Goal: Transaction & Acquisition: Purchase product/service

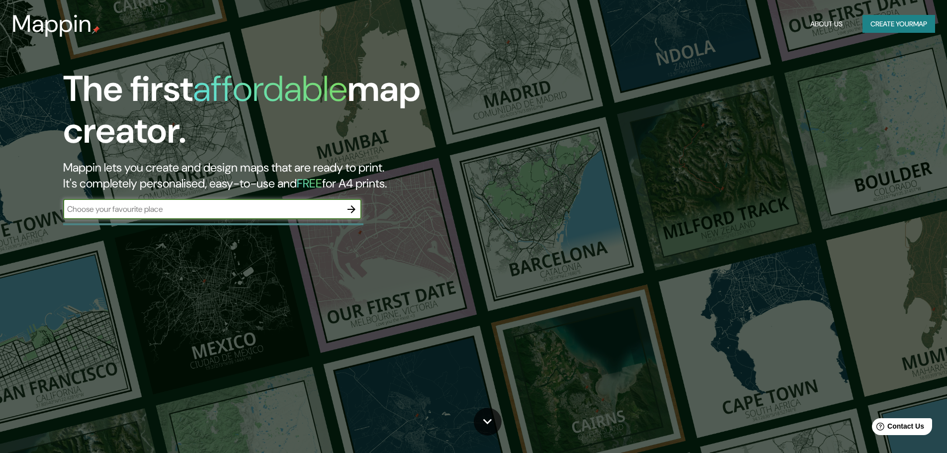
click at [345, 208] on icon "button" at bounding box center [351, 209] width 12 height 12
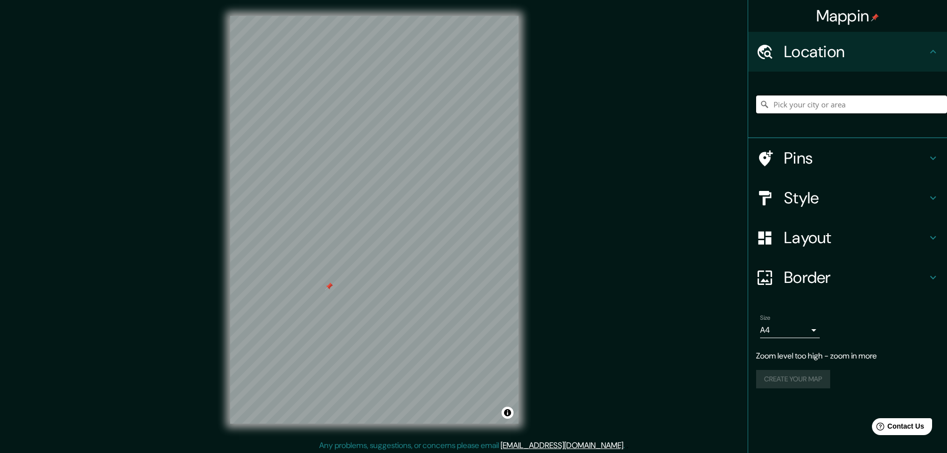
click at [848, 97] on input "Pick your city or area" at bounding box center [851, 104] width 191 height 18
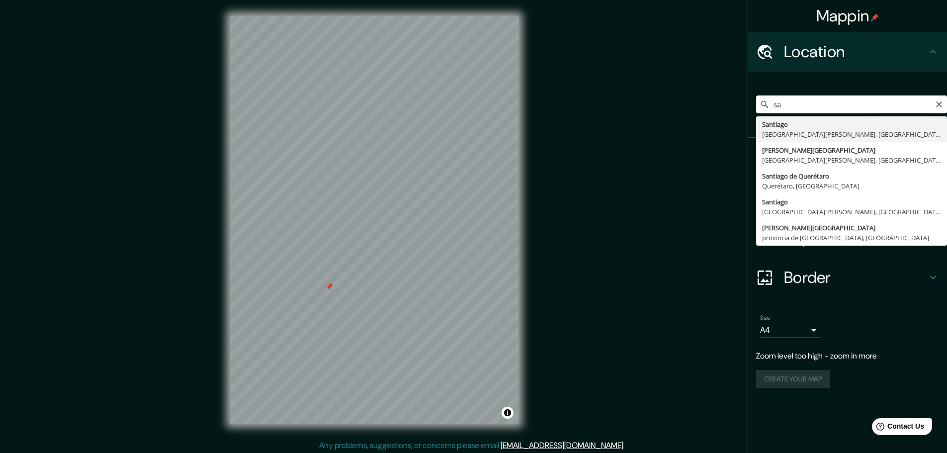
type input "s"
type input "Recoleta, [GEOGRAPHIC_DATA][PERSON_NAME], [GEOGRAPHIC_DATA]"
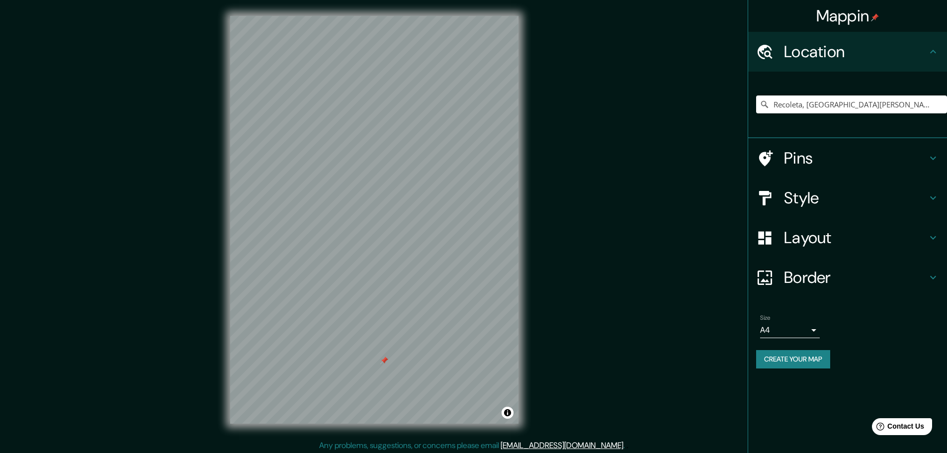
click at [808, 325] on body "Mappin Location Recoleta, [GEOGRAPHIC_DATA][PERSON_NAME], [GEOGRAPHIC_DATA] Pin…" at bounding box center [473, 226] width 947 height 453
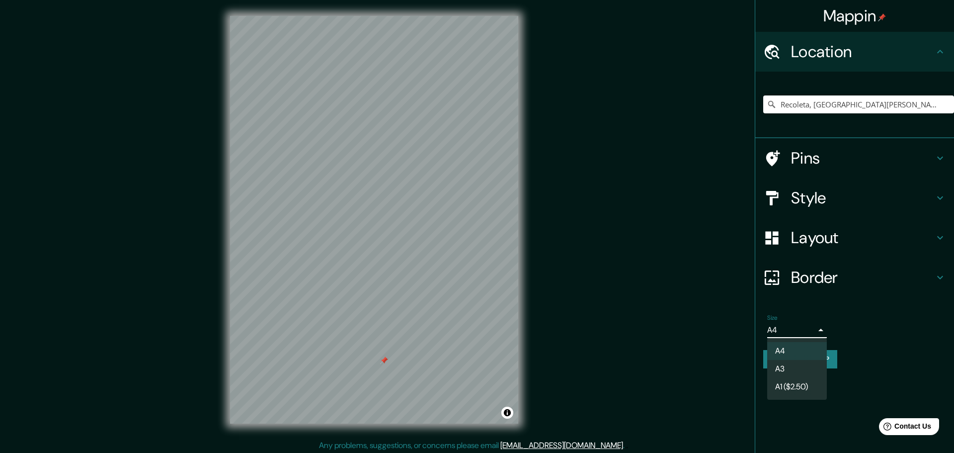
click at [793, 366] on li "A3" at bounding box center [797, 369] width 60 height 18
type input "a4"
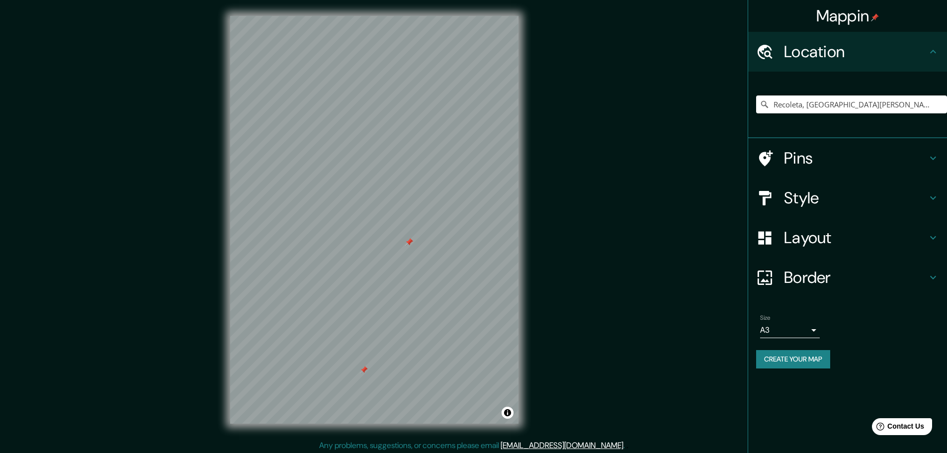
click at [806, 287] on h4 "Border" at bounding box center [855, 277] width 143 height 20
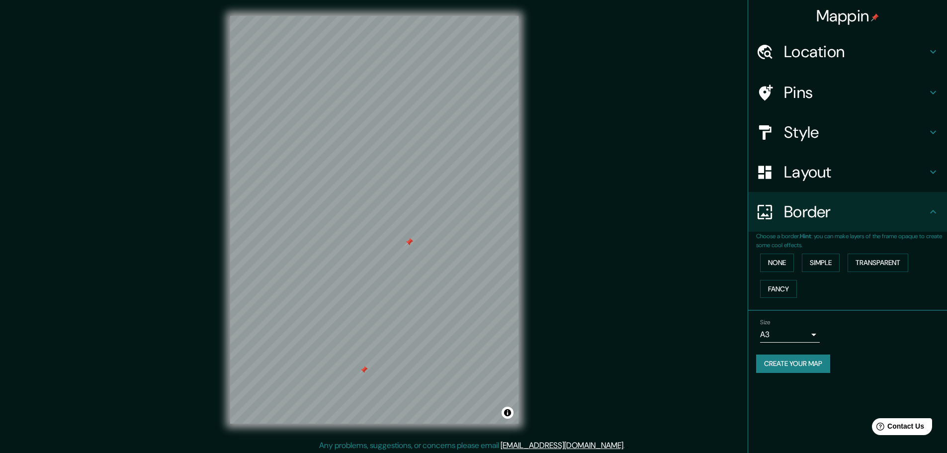
click at [837, 212] on h4 "Border" at bounding box center [855, 212] width 143 height 20
click at [828, 171] on h4 "Layout" at bounding box center [855, 172] width 143 height 20
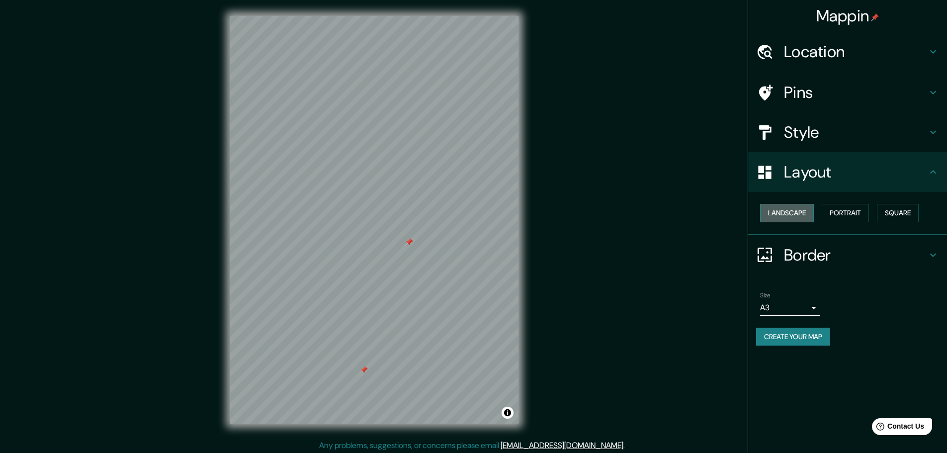
click at [794, 210] on button "Landscape" at bounding box center [787, 213] width 54 height 18
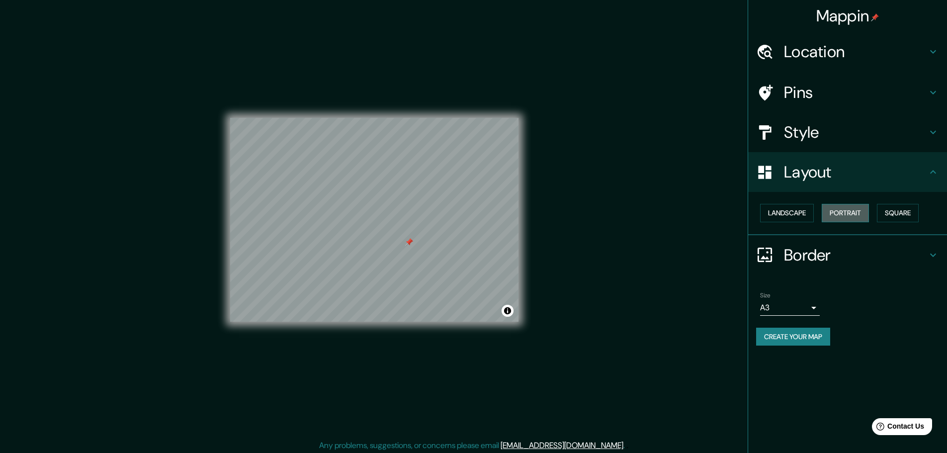
click at [850, 211] on button "Portrait" at bounding box center [844, 213] width 47 height 18
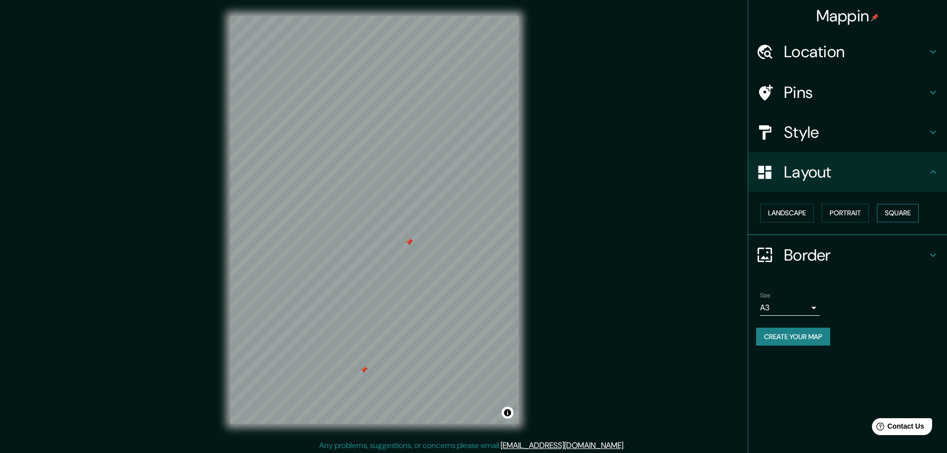
click at [885, 211] on button "Square" at bounding box center [898, 213] width 42 height 18
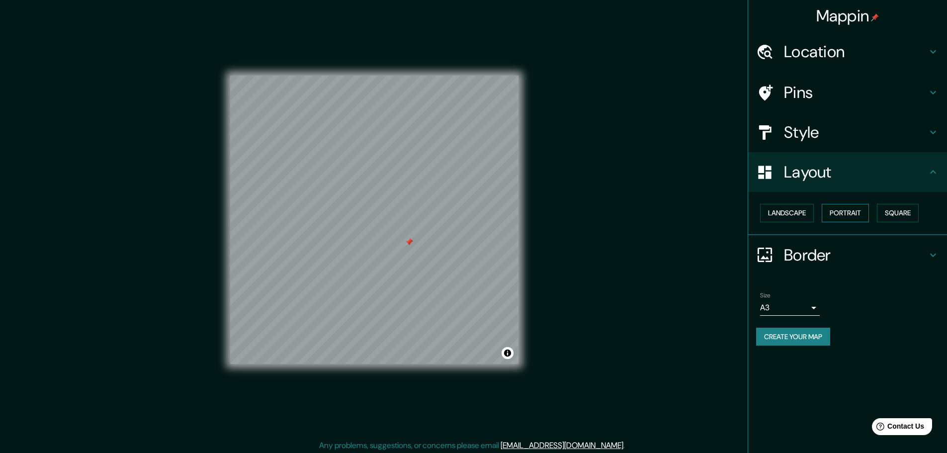
click at [855, 212] on button "Portrait" at bounding box center [844, 213] width 47 height 18
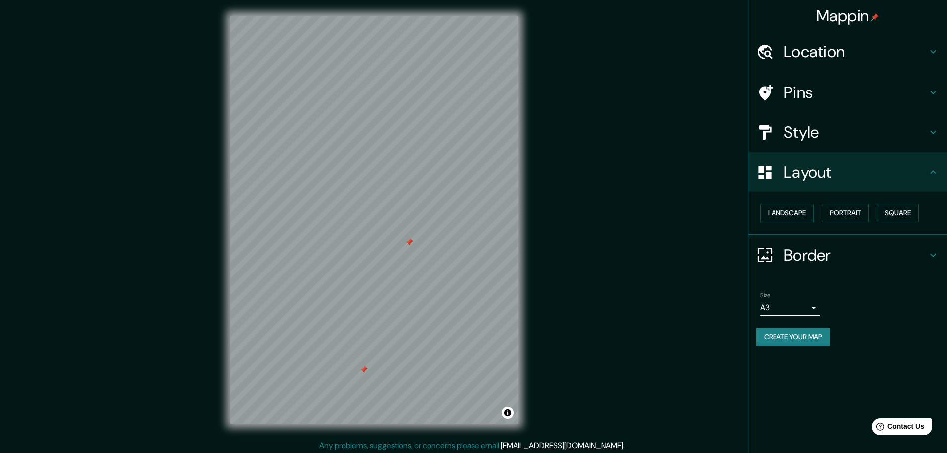
click at [818, 132] on h4 "Style" at bounding box center [855, 132] width 143 height 20
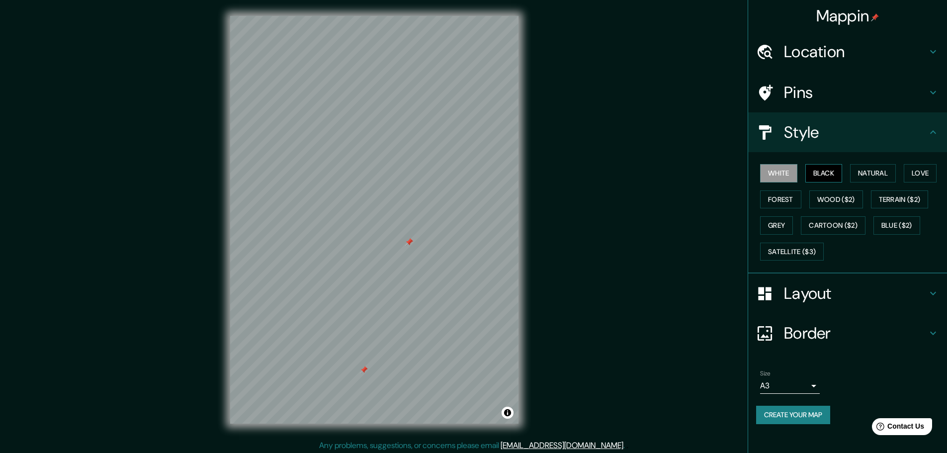
click at [827, 170] on button "Black" at bounding box center [823, 173] width 37 height 18
click at [809, 60] on h4 "Location" at bounding box center [855, 52] width 143 height 20
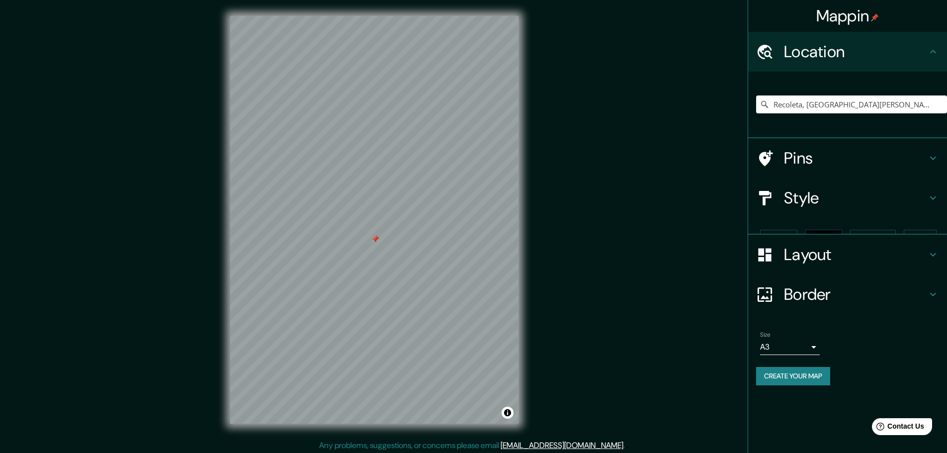
click at [809, 60] on h4 "Location" at bounding box center [855, 52] width 143 height 20
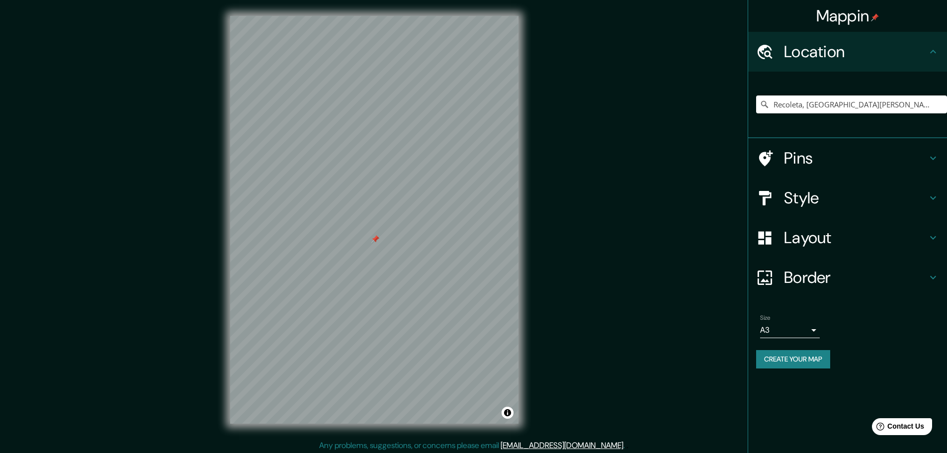
click at [809, 60] on h4 "Location" at bounding box center [855, 52] width 143 height 20
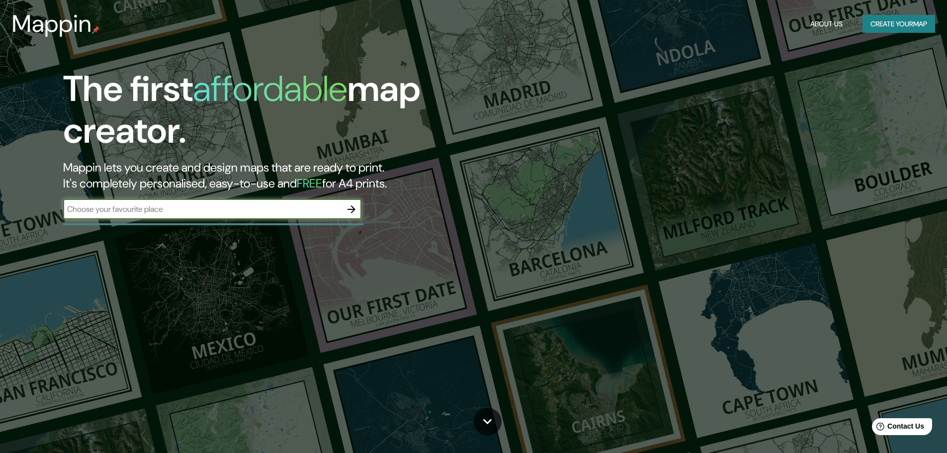
click at [270, 206] on input "text" at bounding box center [202, 208] width 278 height 11
click at [114, 211] on input "recoleta sanyiago" at bounding box center [202, 208] width 278 height 11
type input "recoleta santiago"
click at [350, 207] on icon "button" at bounding box center [351, 209] width 12 height 12
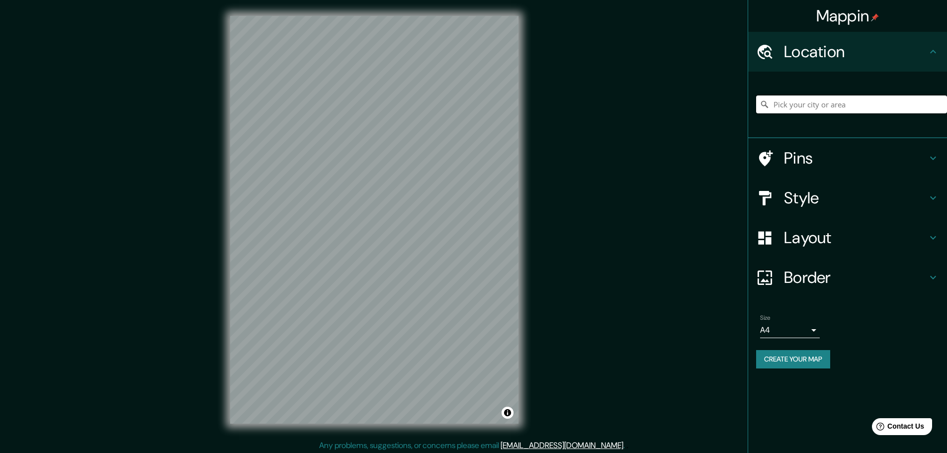
click at [813, 109] on input "Pick your city or area" at bounding box center [851, 104] width 191 height 18
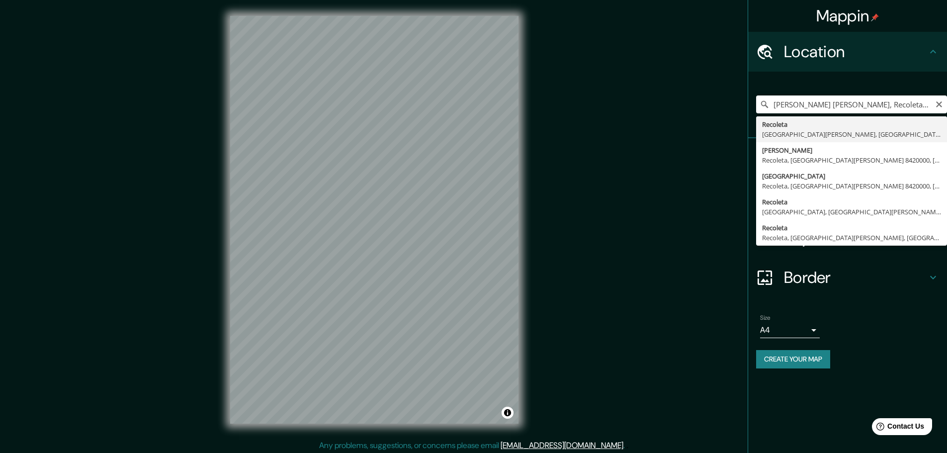
type input "Recoleta, [GEOGRAPHIC_DATA][PERSON_NAME], [GEOGRAPHIC_DATA]"
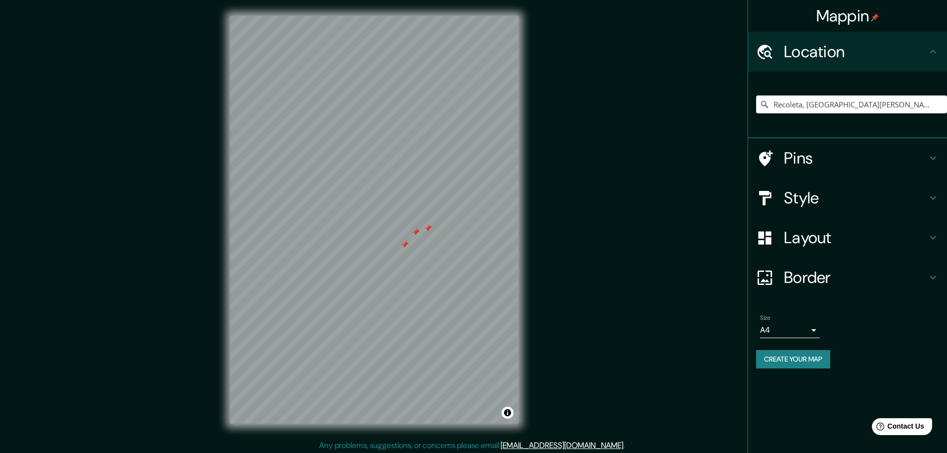
click at [425, 231] on div at bounding box center [428, 228] width 8 height 8
click at [414, 233] on div at bounding box center [415, 232] width 8 height 8
click at [420, 235] on div at bounding box center [421, 233] width 8 height 8
click at [403, 247] on div at bounding box center [404, 244] width 8 height 8
click at [812, 328] on body "Mappin Location Recoleta, [GEOGRAPHIC_DATA][PERSON_NAME], [GEOGRAPHIC_DATA] Pin…" at bounding box center [473, 226] width 947 height 453
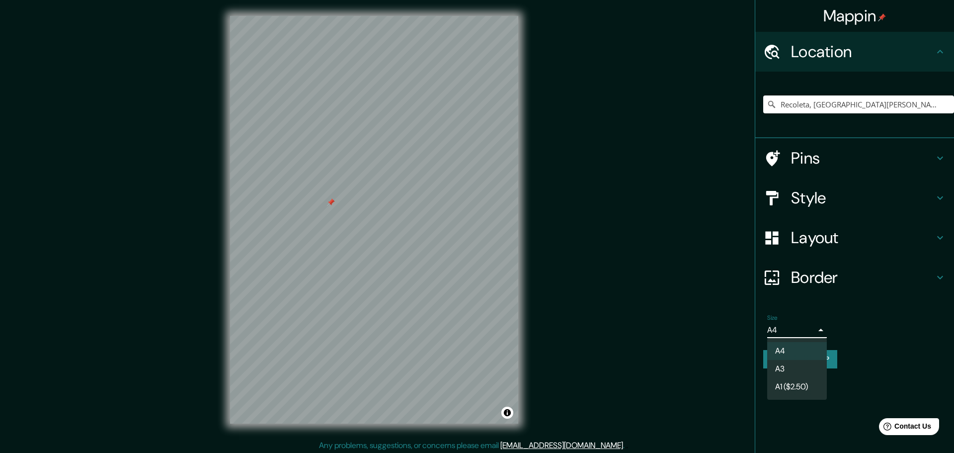
click at [798, 367] on li "A3" at bounding box center [797, 369] width 60 height 18
type input "a4"
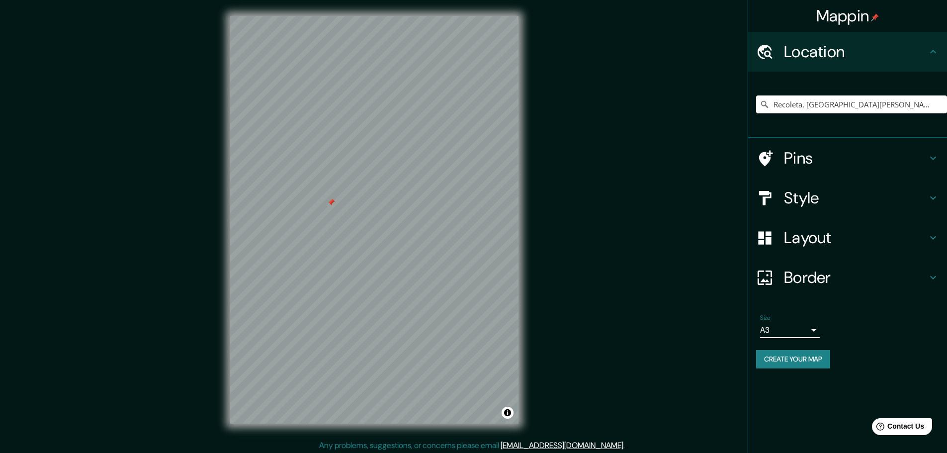
click at [815, 201] on h4 "Style" at bounding box center [855, 198] width 143 height 20
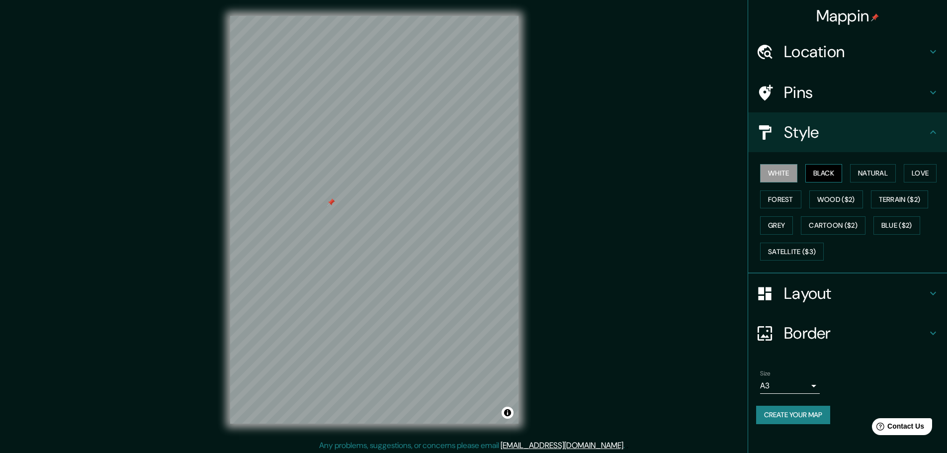
click at [827, 167] on button "Black" at bounding box center [823, 173] width 37 height 18
click at [331, 204] on div at bounding box center [331, 202] width 8 height 8
click at [808, 417] on button "Create your map" at bounding box center [793, 414] width 74 height 18
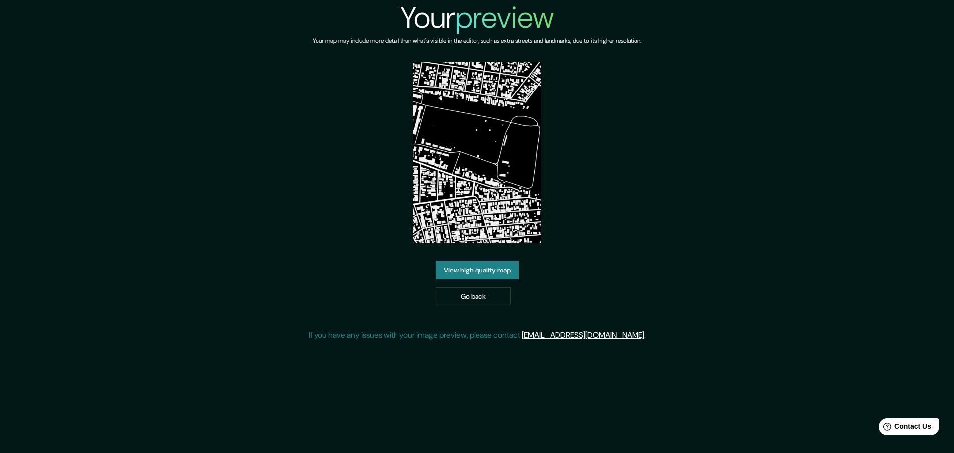
click at [479, 269] on link "View high quality map" at bounding box center [477, 270] width 83 height 18
click at [479, 269] on div "Your preview Your map may include more detail than what's visible in the editor…" at bounding box center [477, 226] width 954 height 453
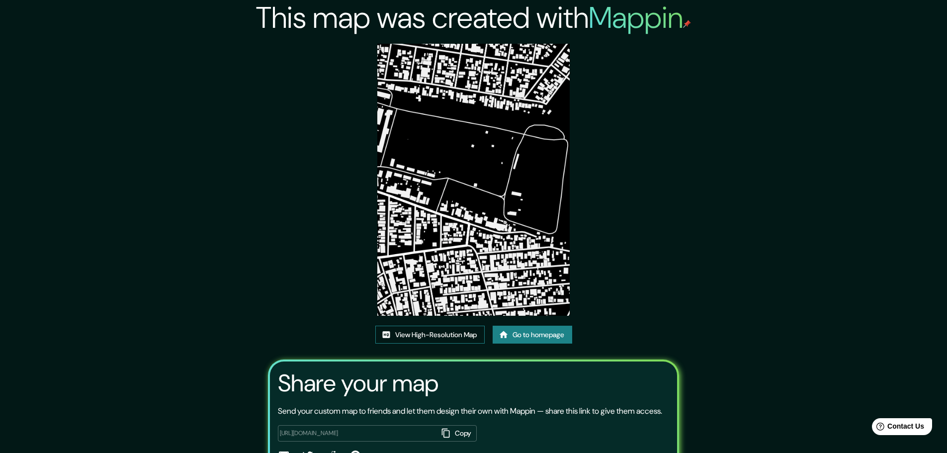
click at [459, 331] on link "View High-Resolution Map" at bounding box center [429, 334] width 109 height 18
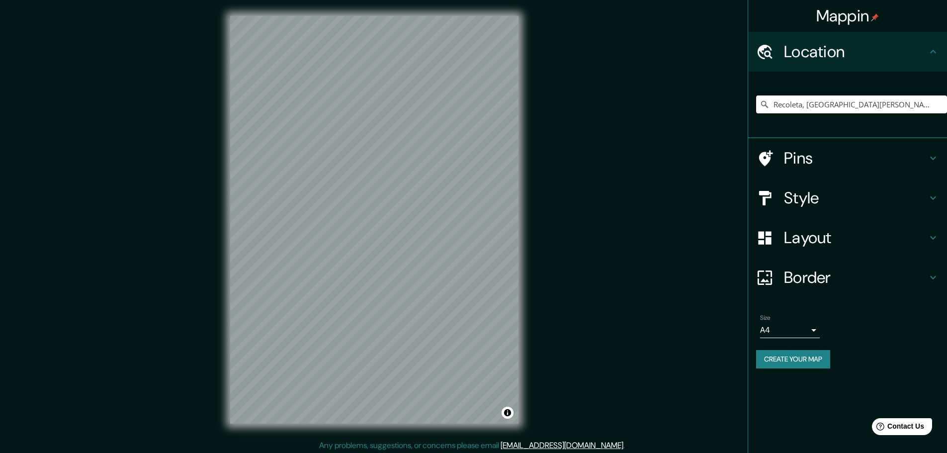
click at [819, 98] on input "Recoleta, [GEOGRAPHIC_DATA][PERSON_NAME], [GEOGRAPHIC_DATA]" at bounding box center [851, 104] width 191 height 18
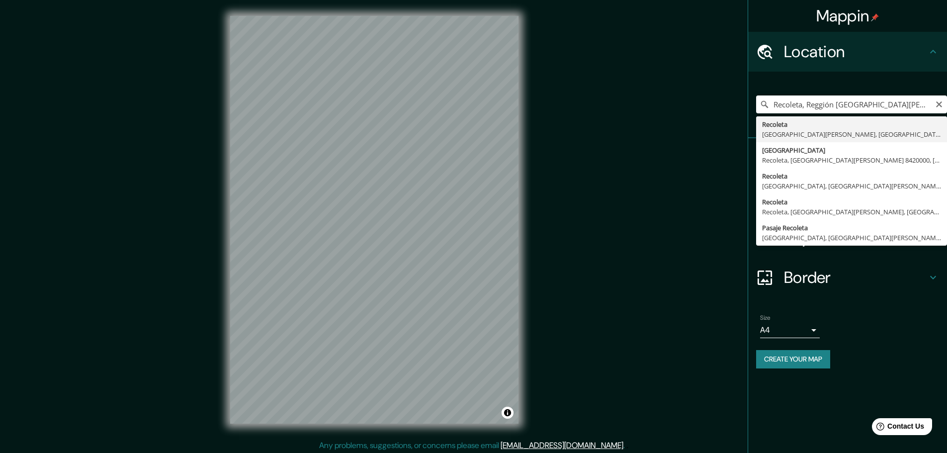
type input "Recoleta, [GEOGRAPHIC_DATA][PERSON_NAME], [GEOGRAPHIC_DATA]"
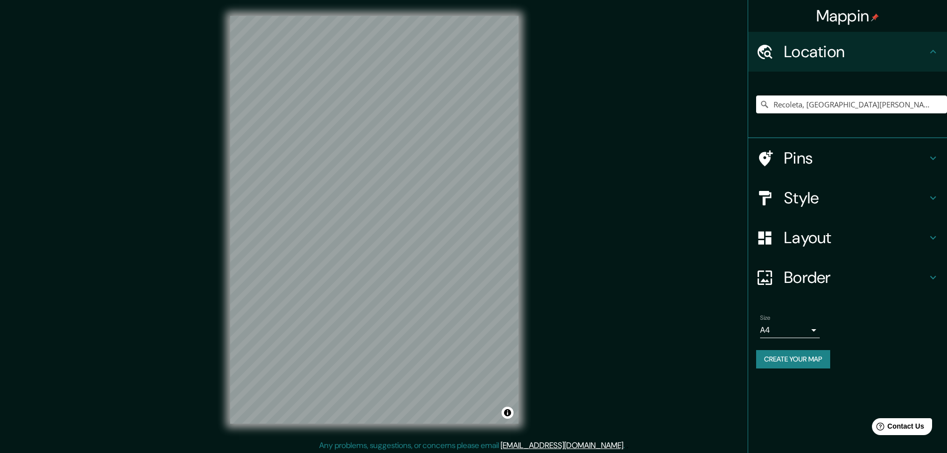
click at [822, 191] on h4 "Style" at bounding box center [855, 198] width 143 height 20
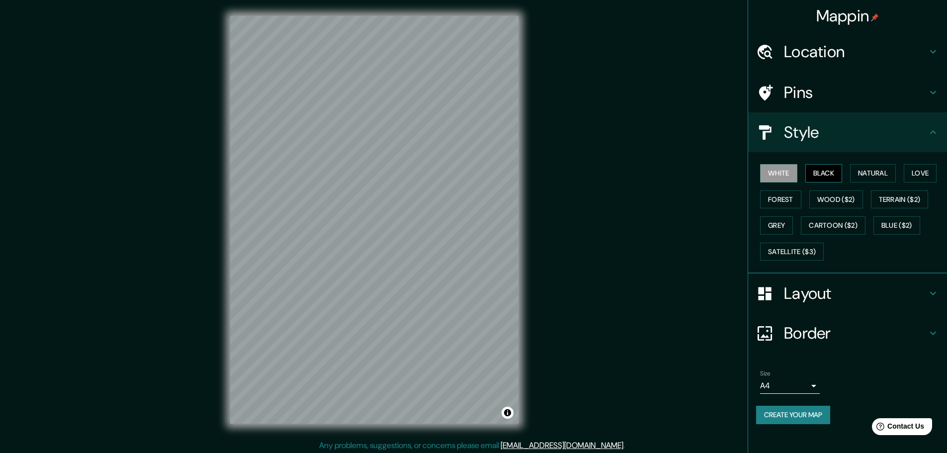
click at [825, 170] on button "Black" at bounding box center [823, 173] width 37 height 18
click at [243, 282] on div at bounding box center [247, 279] width 8 height 8
drag, startPoint x: 300, startPoint y: 307, endPoint x: 435, endPoint y: 310, distance: 135.2
click at [435, 310] on div at bounding box center [438, 308] width 8 height 8
click at [110, 157] on div "Mappin Location Recoleta, Región Metropolitana de Santiago, Chile Pins Style Wh…" at bounding box center [473, 227] width 947 height 455
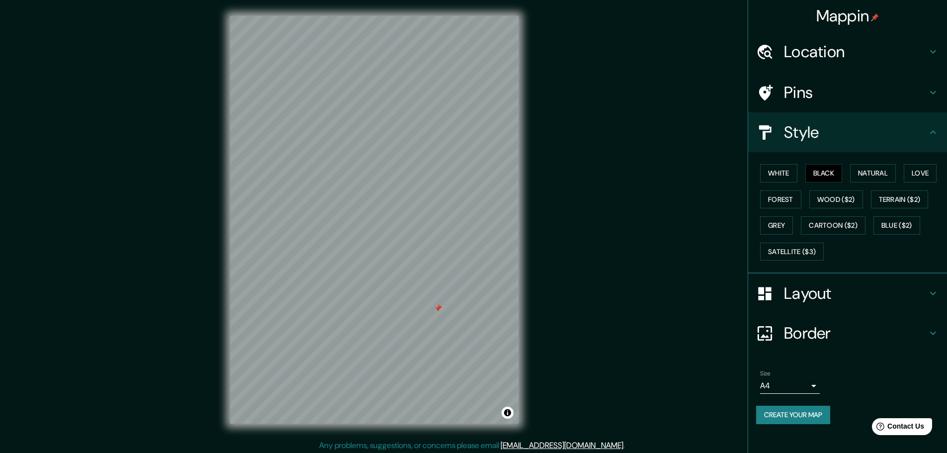
click at [439, 309] on div at bounding box center [438, 308] width 8 height 8
click at [536, 300] on div "Mappin Location Recoleta, Región Metropolitana de Santiago, Chile Pins Style Wh…" at bounding box center [473, 227] width 947 height 455
click at [445, 382] on div at bounding box center [447, 380] width 8 height 8
click at [225, 267] on div "© Mapbox © OpenStreetMap Improve this map" at bounding box center [374, 219] width 320 height 439
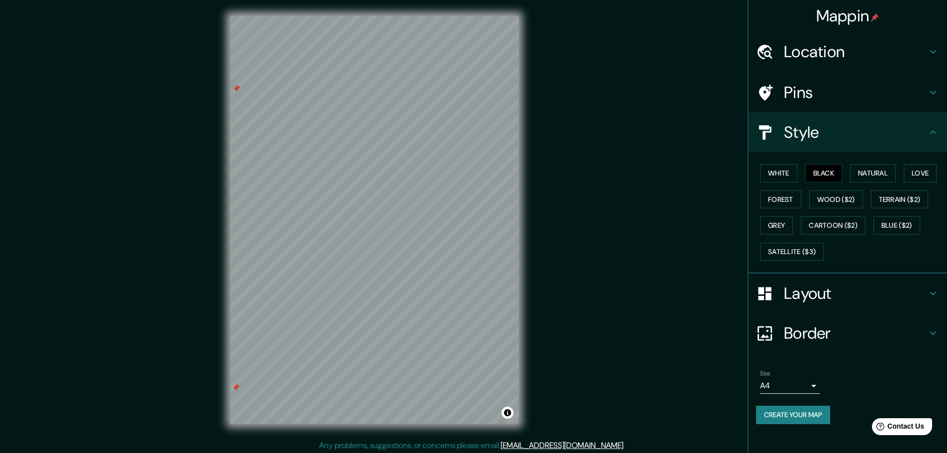
click at [213, 281] on div "Mappin Location Recoleta, Región Metropolitana de Santiago, Chile Pins Style Wh…" at bounding box center [473, 227] width 947 height 455
click at [802, 388] on body "Mappin Location Recoleta, Región Metropolitana de Santiago, Chile Pins Style Wh…" at bounding box center [473, 226] width 947 height 453
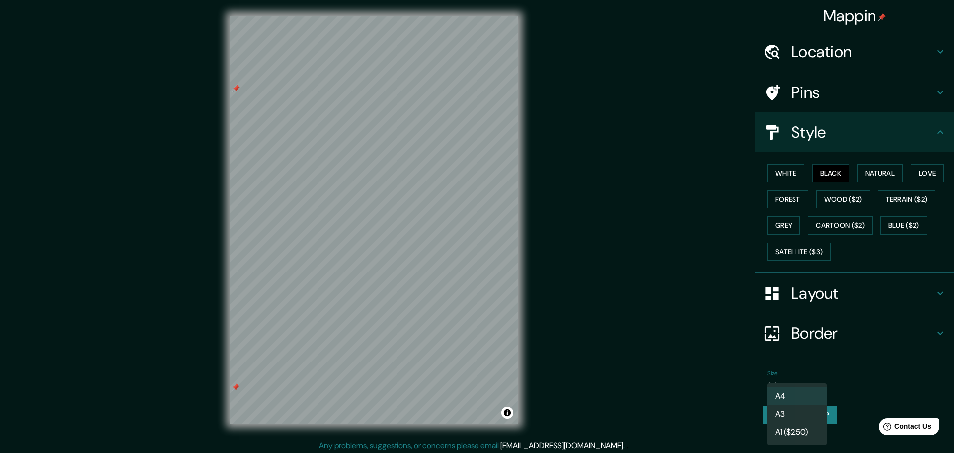
click at [800, 430] on li "A1 ($2.50)" at bounding box center [797, 432] width 60 height 18
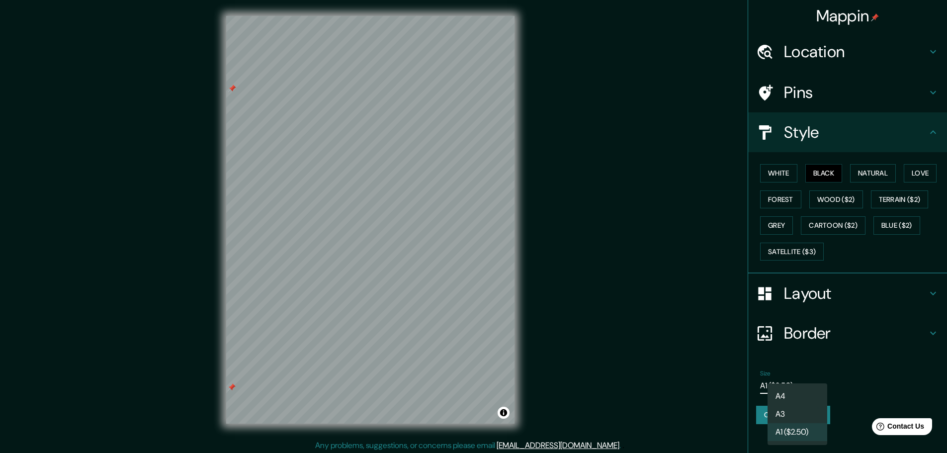
click at [816, 389] on body "Mappin Location Recoleta, Región Metropolitana de Santiago, Chile Pins Style Wh…" at bounding box center [473, 226] width 947 height 453
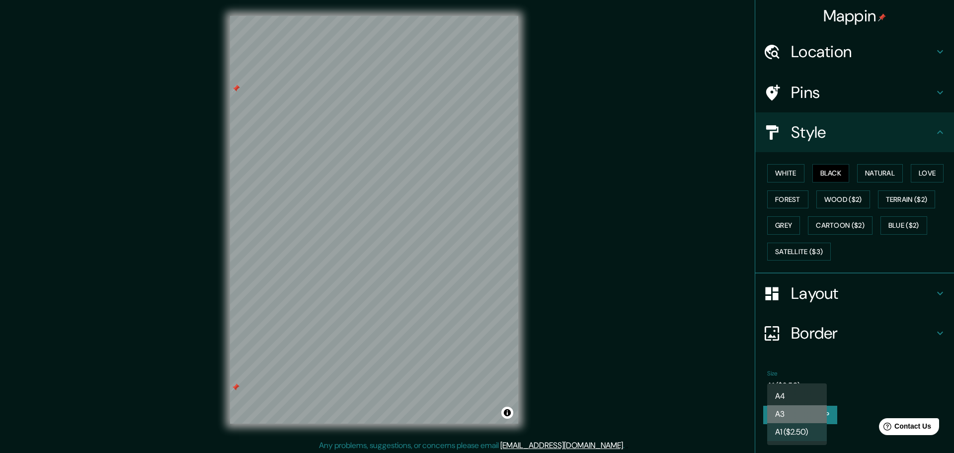
click at [800, 412] on li "A3" at bounding box center [797, 414] width 60 height 18
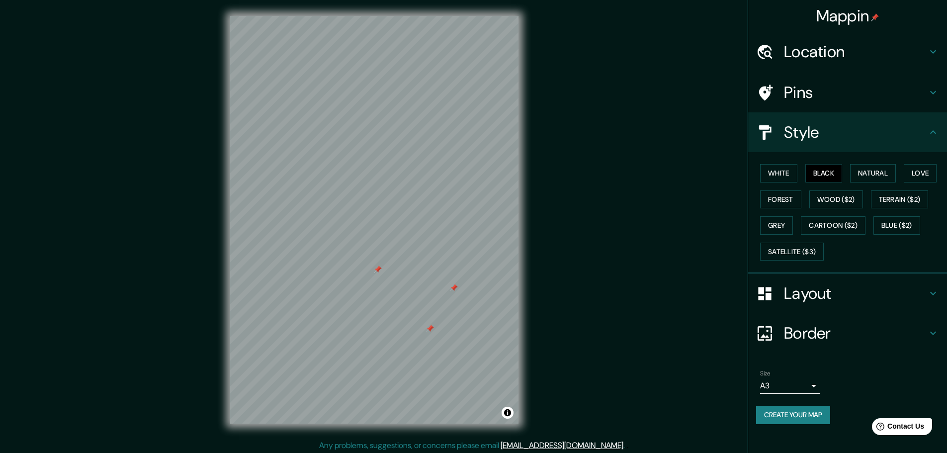
click at [454, 290] on div at bounding box center [454, 288] width 8 height 8
click at [431, 332] on div at bounding box center [430, 328] width 8 height 8
click at [378, 272] on div at bounding box center [378, 269] width 8 height 8
click at [322, 320] on div at bounding box center [326, 321] width 8 height 8
click at [322, 320] on div at bounding box center [323, 320] width 8 height 8
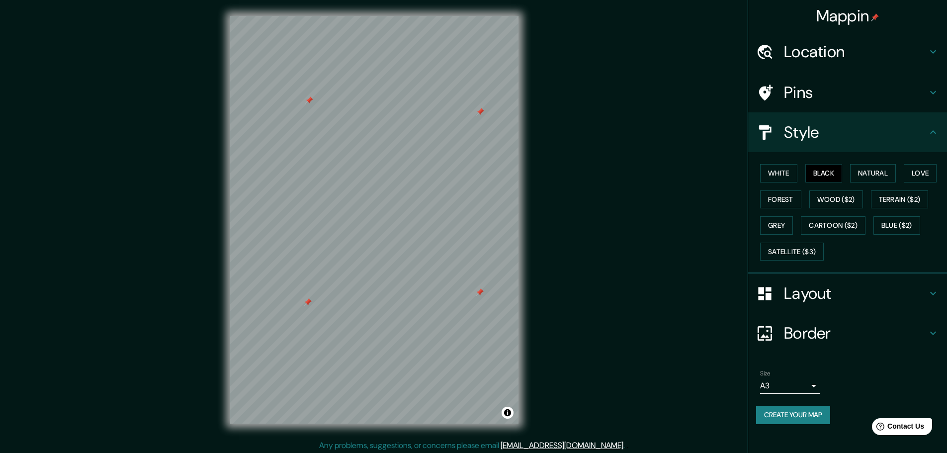
click at [307, 302] on div at bounding box center [308, 302] width 8 height 8
click at [311, 100] on div at bounding box center [309, 100] width 8 height 8
click at [481, 113] on div at bounding box center [480, 112] width 8 height 8
click at [482, 294] on div at bounding box center [480, 292] width 8 height 8
click at [349, 259] on div at bounding box center [348, 256] width 8 height 8
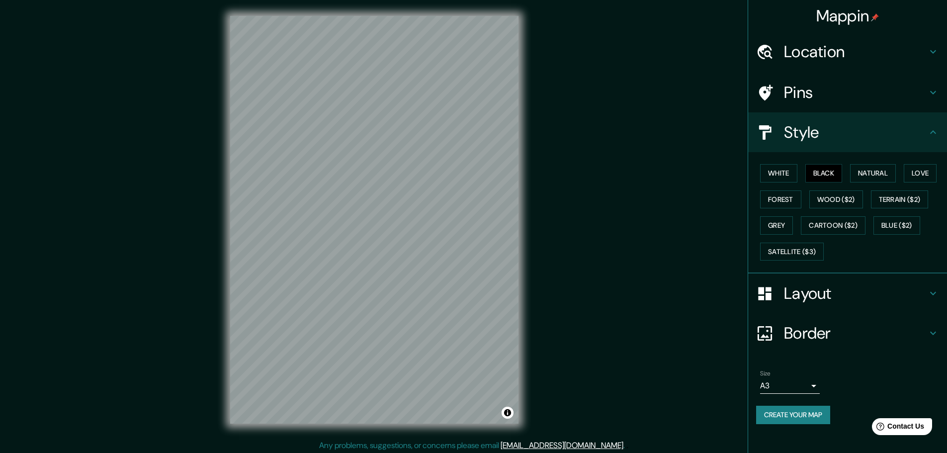
drag, startPoint x: 820, startPoint y: 417, endPoint x: 891, endPoint y: 379, distance: 80.9
click at [891, 379] on div "Size A3 single" at bounding box center [847, 382] width 183 height 32
click at [783, 222] on button "Grey" at bounding box center [776, 225] width 33 height 18
click at [823, 173] on button "Black" at bounding box center [823, 173] width 37 height 18
click at [886, 171] on button "Natural" at bounding box center [873, 173] width 46 height 18
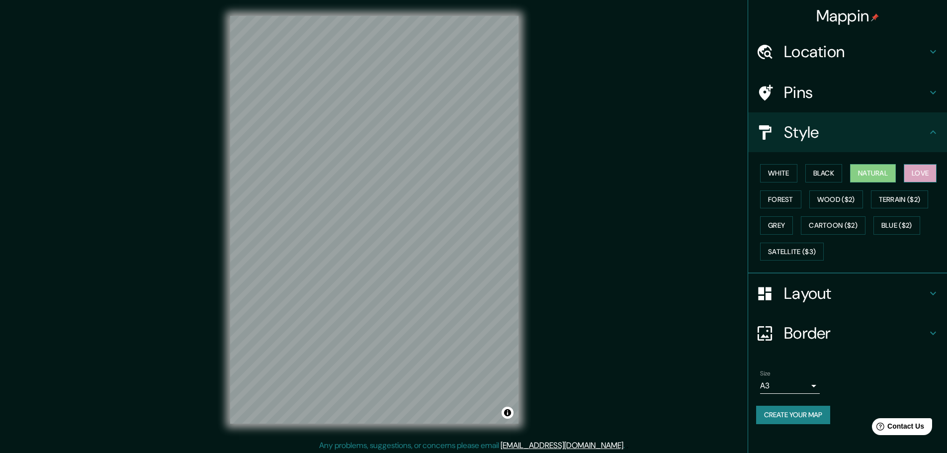
click at [917, 169] on button "Love" at bounding box center [919, 173] width 33 height 18
click at [877, 170] on button "Natural" at bounding box center [873, 173] width 46 height 18
click at [778, 202] on button "Forest" at bounding box center [780, 199] width 41 height 18
click at [881, 169] on button "Natural" at bounding box center [873, 173] width 46 height 18
click at [818, 170] on button "Black" at bounding box center [823, 173] width 37 height 18
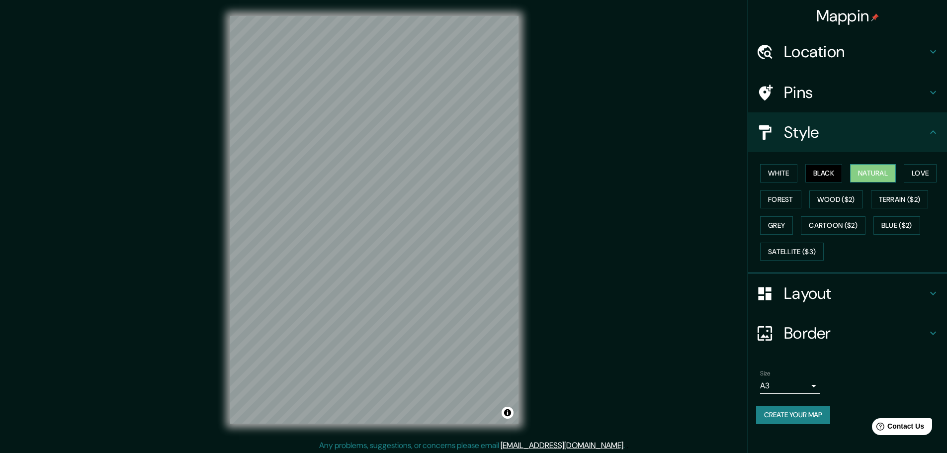
click at [886, 175] on button "Natural" at bounding box center [873, 173] width 46 height 18
click at [783, 191] on button "Forest" at bounding box center [780, 199] width 41 height 18
click at [831, 199] on button "Wood ($2)" at bounding box center [836, 199] width 54 height 18
click at [897, 202] on button "Terrain ($2)" at bounding box center [900, 199] width 58 height 18
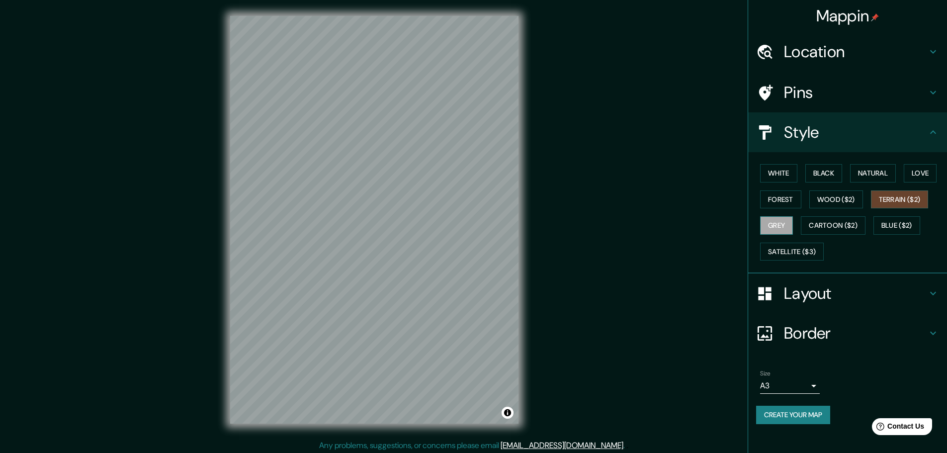
click at [773, 224] on button "Grey" at bounding box center [776, 225] width 33 height 18
click at [870, 176] on button "Natural" at bounding box center [873, 173] width 46 height 18
